Goal: Information Seeking & Learning: Find specific fact

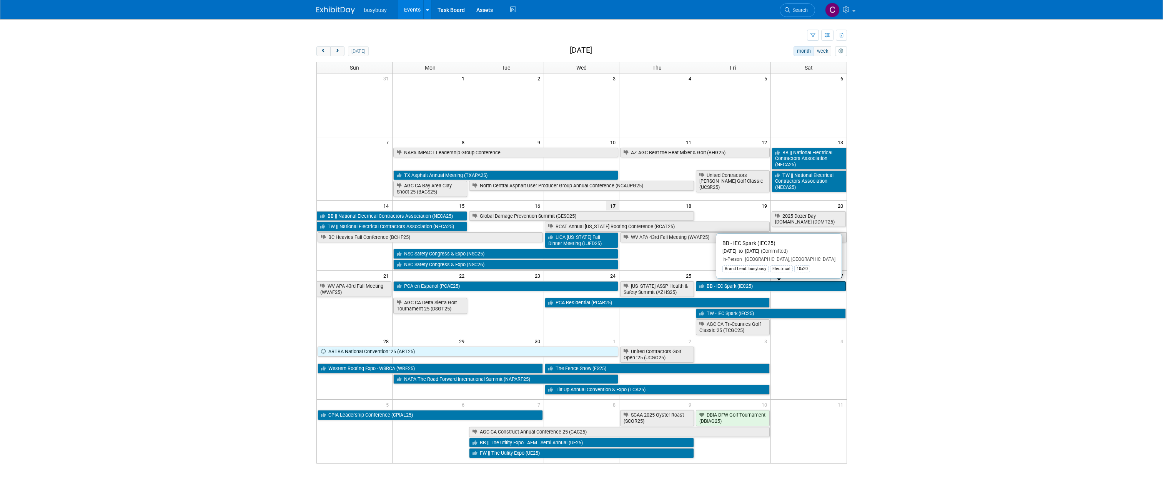
click at [746, 287] on link "BB - IEC Spark (IEC25)" at bounding box center [771, 286] width 150 height 10
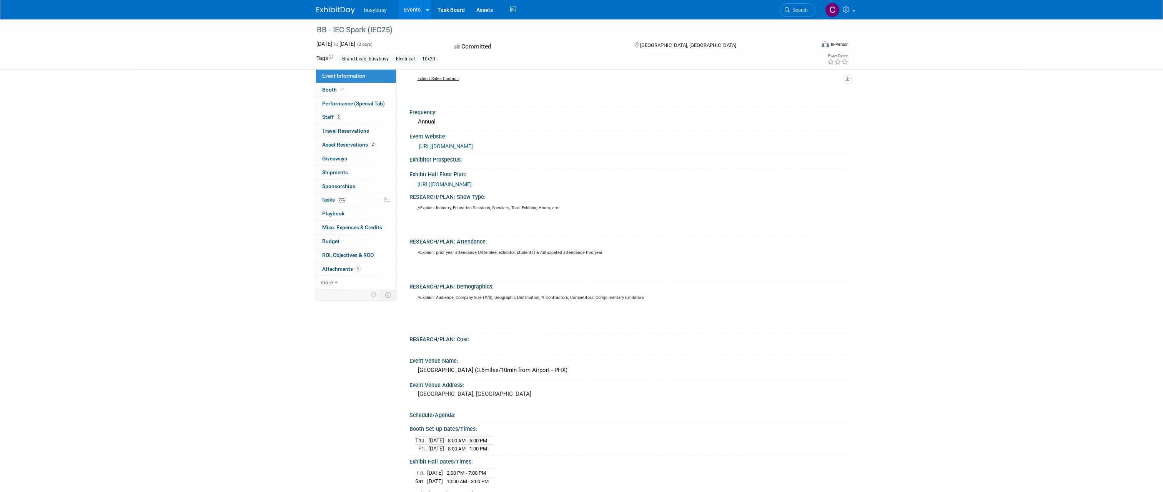
scroll to position [77, 0]
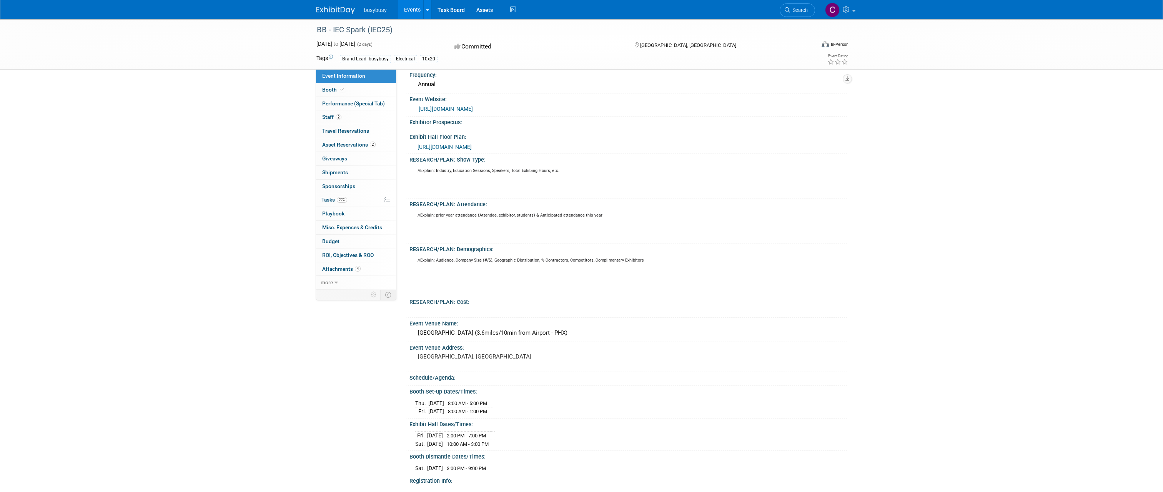
drag, startPoint x: 396, startPoint y: 423, endPoint x: 453, endPoint y: 442, distance: 60.0
click at [453, 442] on div "Event Information Event Info Booth Booth Performance (Special Tab) Performance …" at bounding box center [582, 321] width 542 height 758
click at [590, 439] on div "Fri. Sep 26, 2025 2:00 PM - 7:00 PM Sat. Sep 27, 2025 10:00 AM - 3:00 PM" at bounding box center [628, 438] width 426 height 18
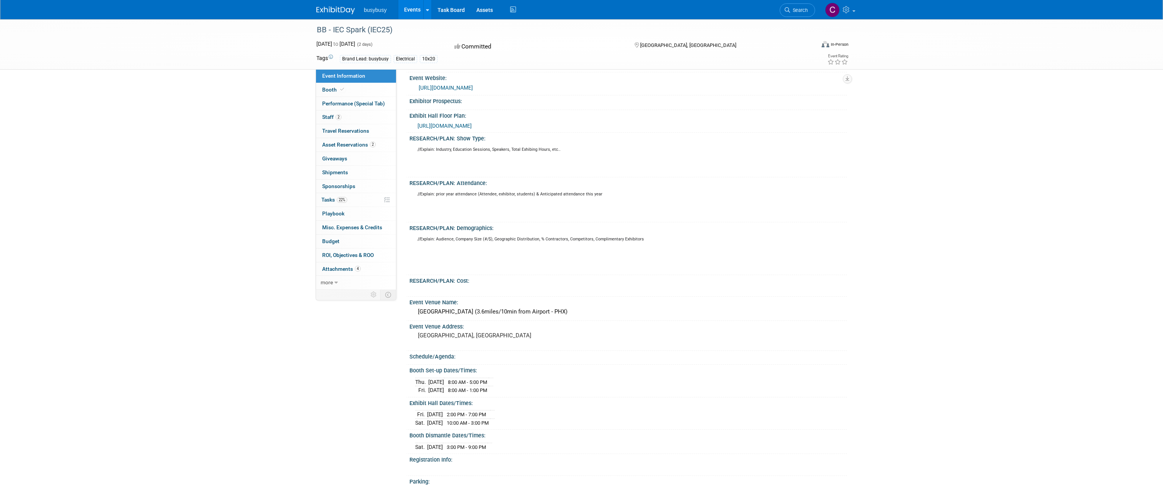
scroll to position [115, 0]
